Goal: Task Accomplishment & Management: Manage account settings

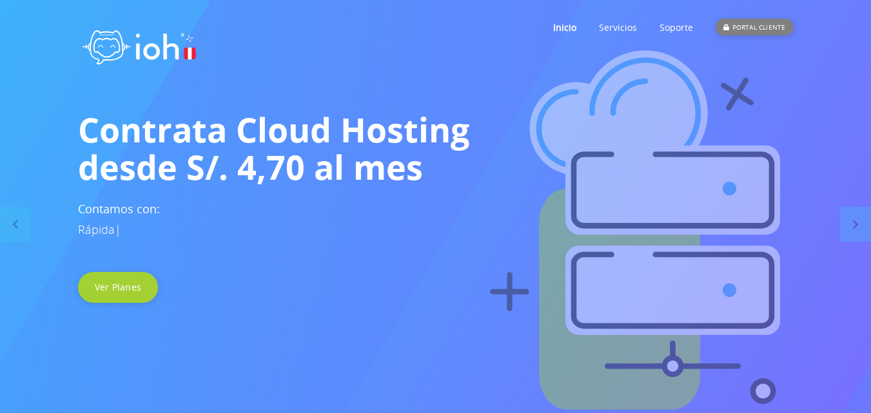
click at [759, 24] on div "PORTAL CLIENTE" at bounding box center [754, 27] width 77 height 17
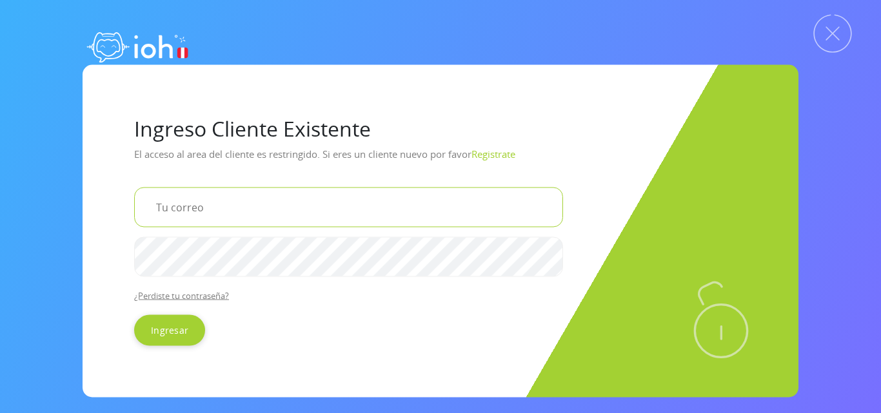
click at [250, 216] on input "email" at bounding box center [348, 207] width 429 height 40
type input "[EMAIL_ADDRESS][DOMAIN_NAME]"
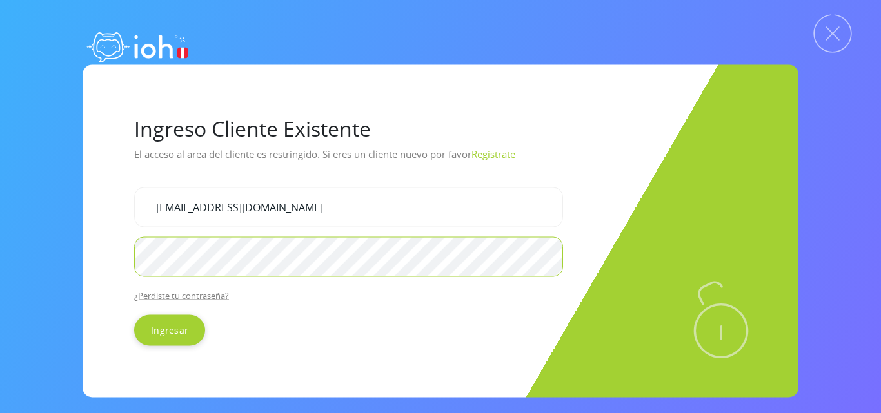
click at [134, 315] on input "Ingresar" at bounding box center [169, 330] width 71 height 31
